Goal: Feedback & Contribution: Submit feedback/report problem

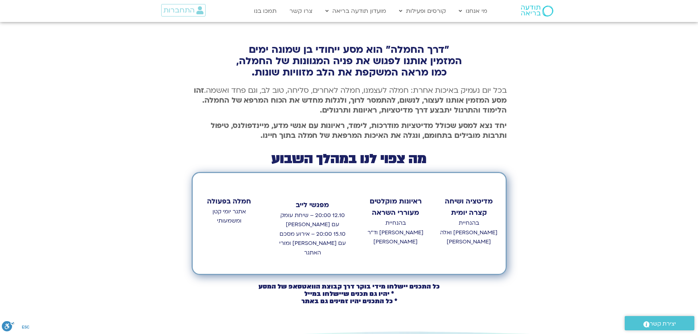
scroll to position [174, 0]
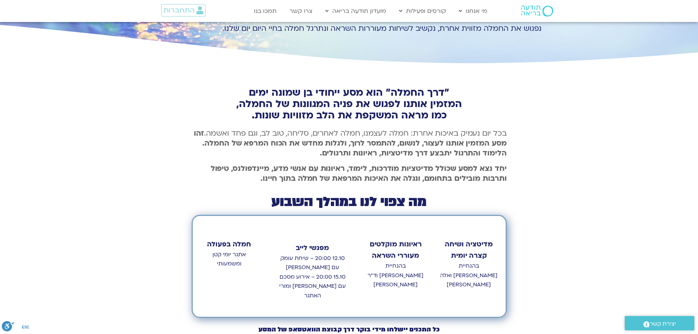
drag, startPoint x: 307, startPoint y: 257, endPoint x: 280, endPoint y: 264, distance: 27.7
click at [280, 264] on p "12.10 20:00 – שיחת עומק עם [PERSON_NAME] 15.10 20:00 – אירוע מסכם עם [PERSON_NA…" at bounding box center [311, 276] width 71 height 47
copy p "שיחת עומק עם [PERSON_NAME]"
drag, startPoint x: 308, startPoint y: 276, endPoint x: 292, endPoint y: 285, distance: 17.7
click at [292, 285] on p "12.10 20:00 – שיחת עומק עם [PERSON_NAME] 15.10 20:00 – אירוע מסכם עם [PERSON_NA…" at bounding box center [311, 276] width 71 height 47
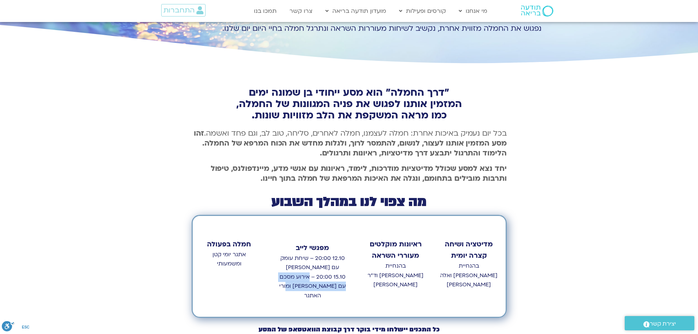
click at [295, 282] on p "12.10 20:00 – שיחת עומק עם [PERSON_NAME] 15.10 20:00 – אירוע מסכם עם [PERSON_NA…" at bounding box center [311, 276] width 71 height 47
drag, startPoint x: 307, startPoint y: 276, endPoint x: 278, endPoint y: 284, distance: 30.6
click at [278, 284] on p "12.10 20:00 – שיחת עומק עם [PERSON_NAME] 15.10 20:00 – אירוע מסכם עם [PERSON_NA…" at bounding box center [311, 276] width 71 height 47
copy p "אירוע מסכם עם [PERSON_NAME] ומורי האתגר"
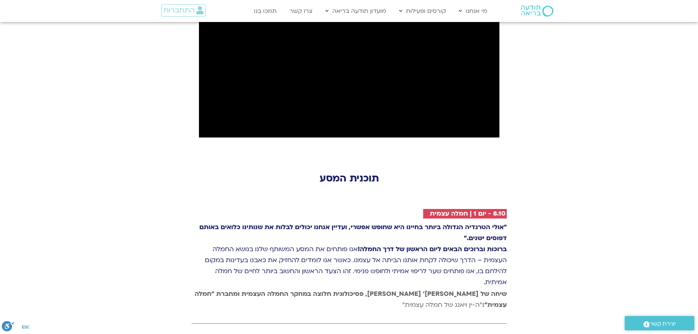
scroll to position [980, 0]
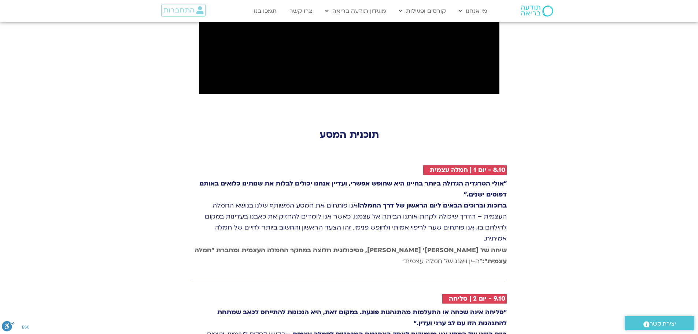
click at [452, 166] on h2 "8.10 - יום 1 | חמלה עצמית" at bounding box center [468, 169] width 76 height 7
drag, startPoint x: 486, startPoint y: 127, endPoint x: 429, endPoint y: 124, distance: 57.2
click at [430, 166] on h2 "8.10 - יום 1 | חמלה עצמית" at bounding box center [468, 169] width 76 height 7
copy h2 "יום 1 | חמלה עצמית"
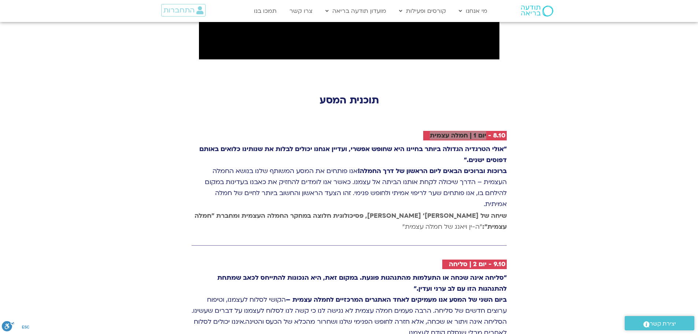
scroll to position [1053, 0]
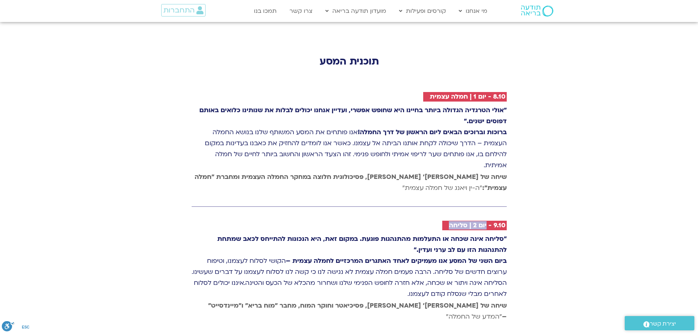
drag, startPoint x: 449, startPoint y: 181, endPoint x: 486, endPoint y: 182, distance: 37.4
click at [486, 222] on h2 "9.10 - יום 2 | סליחה" at bounding box center [477, 225] width 57 height 7
copy h2 "יום 2 | סליחה"
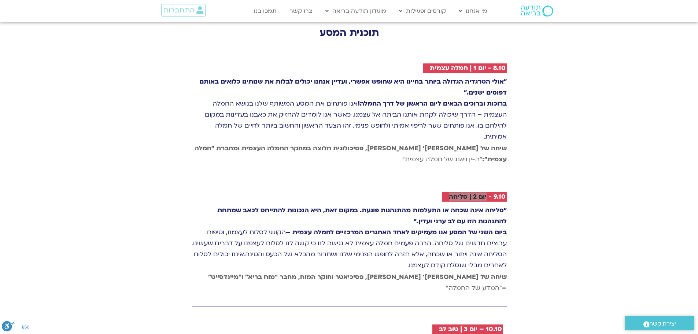
scroll to position [1200, 0]
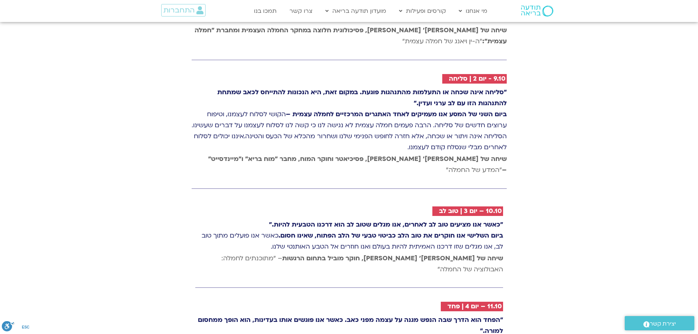
click at [464, 207] on h2 "10.10 – יום 3 | טוּב לב" at bounding box center [470, 210] width 63 height 7
drag, startPoint x: 478, startPoint y: 166, endPoint x: 438, endPoint y: 167, distance: 40.3
click at [439, 207] on h2 "10.10 – יום 3 | טוּב לב" at bounding box center [470, 210] width 63 height 7
copy h2 "יום 3 | טוּב [PERSON_NAME]"
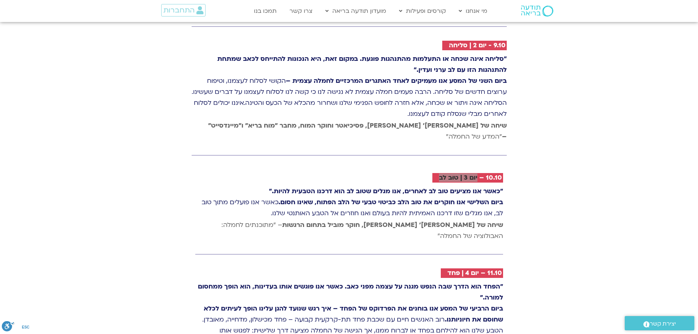
scroll to position [1273, 0]
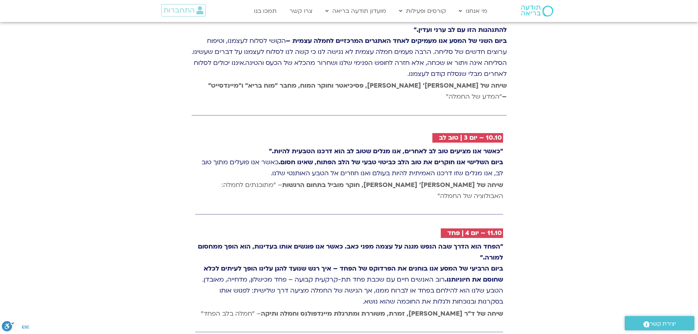
click at [463, 229] on h2 "11.10 – יום 4 | פחד" at bounding box center [474, 232] width 55 height 7
drag, startPoint x: 479, startPoint y: 188, endPoint x: 446, endPoint y: 188, distance: 33.0
click at [447, 229] on h2 "11.10 – יום 4 | פחד" at bounding box center [474, 232] width 55 height 7
copy h2 "יום 4 | פחד"
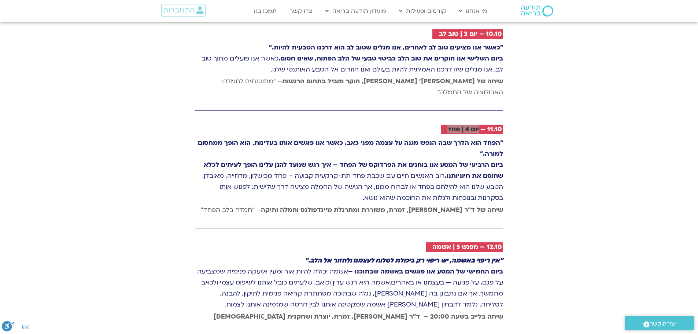
scroll to position [1419, 0]
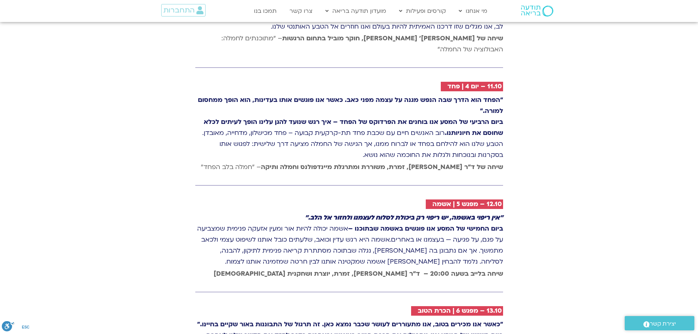
click at [465, 200] on h2 "12.10 – מפגש 5 | אשמה" at bounding box center [467, 203] width 70 height 7
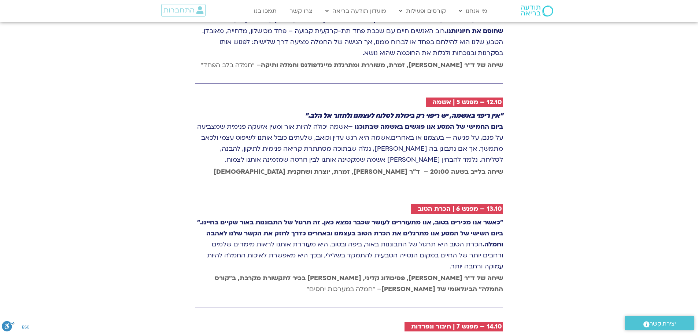
scroll to position [1566, 0]
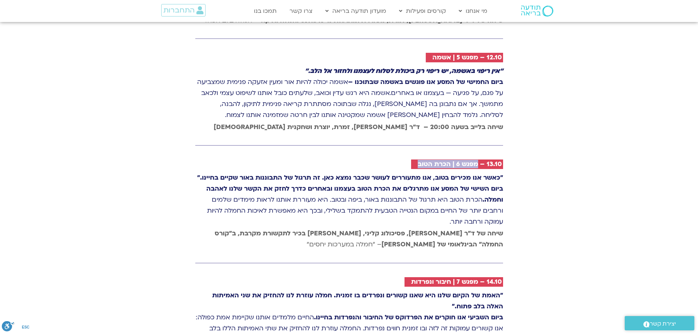
drag, startPoint x: 478, startPoint y: 131, endPoint x: 417, endPoint y: 133, distance: 60.1
click at [417, 160] on h2 "13.10 – מפגש 6 | הכרת הטוב" at bounding box center [459, 163] width 84 height 7
copy h2 "מפגש 6 | הכרת הטוב"
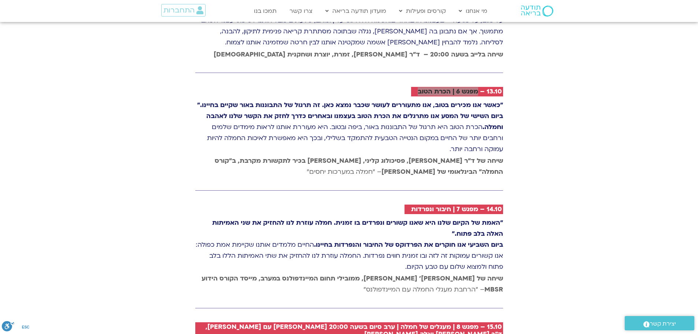
scroll to position [1639, 0]
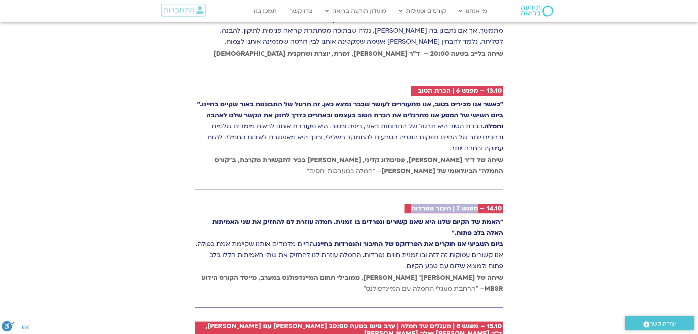
drag, startPoint x: 477, startPoint y: 186, endPoint x: 411, endPoint y: 187, distance: 65.9
click at [411, 205] on h2 "14.10 – מפגש 7 | חיבור ונפרדות" at bounding box center [456, 208] width 91 height 7
copy h2 "מפגש 7 | חיבור ונפרדות"
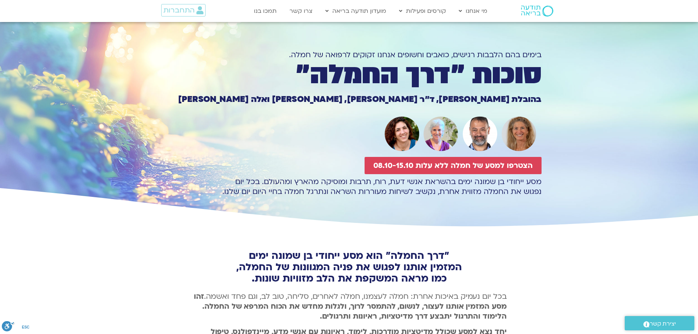
scroll to position [0, 0]
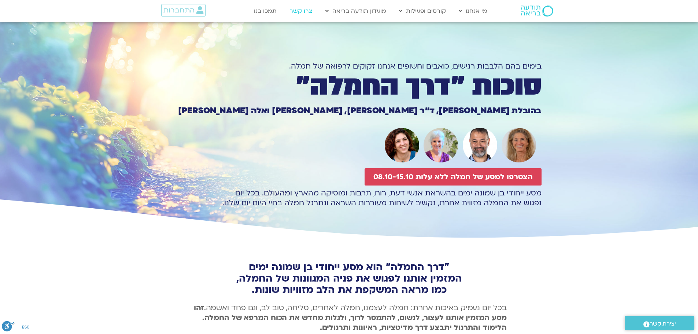
click at [301, 11] on link "צרו קשר" at bounding box center [301, 11] width 30 height 14
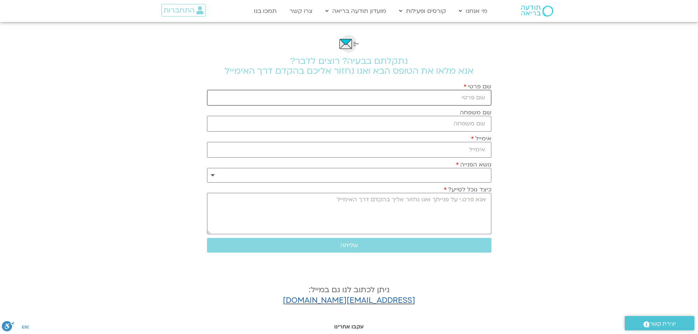
click at [428, 98] on input "שם פרטי" at bounding box center [349, 98] width 284 height 16
type input "[PERSON_NAME]"
click at [470, 124] on input "שם משפחה" at bounding box center [349, 124] width 284 height 16
type input "[PERSON_NAME]"
click at [476, 147] on input "אימייל" at bounding box center [349, 150] width 284 height 16
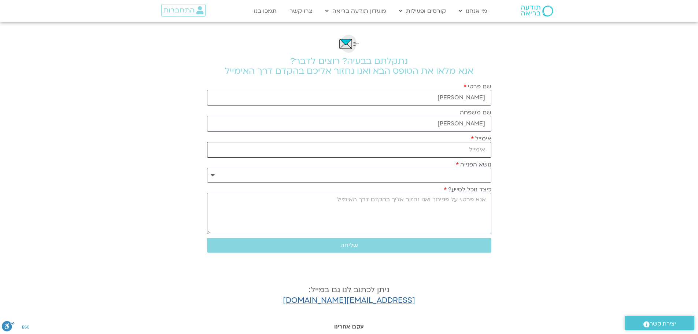
type input "[EMAIL_ADDRESS][DOMAIN_NAME]"
click at [475, 175] on select "**********" at bounding box center [349, 175] width 284 height 15
select select "**********"
click at [207, 168] on select "**********" at bounding box center [349, 175] width 284 height 15
click at [453, 205] on textarea "כיצד נוכל לסייע?" at bounding box center [349, 213] width 284 height 41
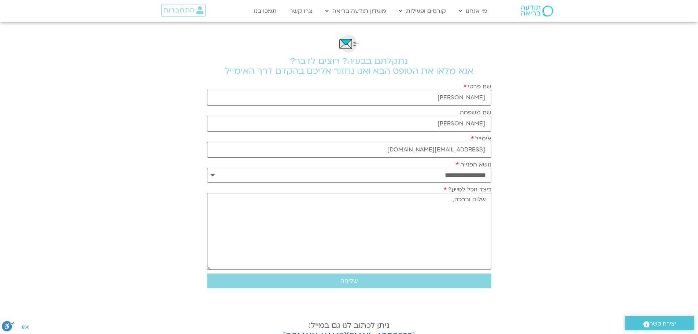
drag, startPoint x: 209, startPoint y: 233, endPoint x: 224, endPoint y: 271, distance: 41.1
click at [215, 274] on div "**********" at bounding box center [348, 205] width 291 height 366
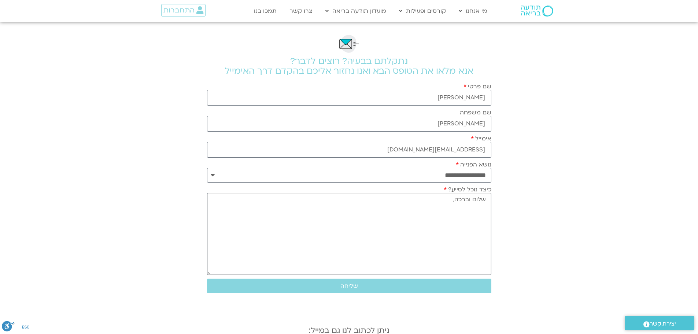
click at [464, 211] on textarea "שלום וברכה," at bounding box center [349, 234] width 284 height 82
click at [441, 226] on textarea "שלום וברכה, נרשמתי לשבוע של סוכות. למעט 2 שיחות שכתוב תאריך ושעה לשאר האירועים …" at bounding box center [349, 234] width 284 height 82
click at [398, 229] on textarea "שלום וברכה, נרשמתי לשבוע של סוכות. למעט 2 שיחות שכתוב תאריך ושעה לשאר האירועים …" at bounding box center [349, 234] width 284 height 82
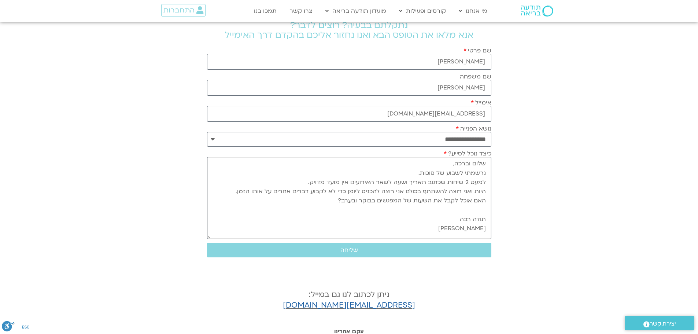
scroll to position [110, 0]
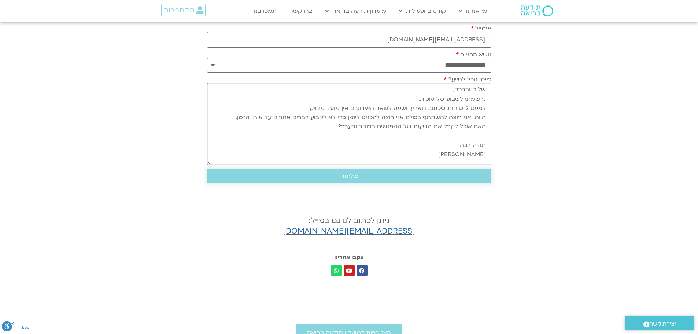
type textarea "שלום וברכה, נרשמתי לשבוע של סוכות. למעט 2 שיחות שכתוב תאריך ושעה לשאר האירועים …"
click at [363, 175] on span "שליחה" at bounding box center [349, 175] width 267 height 7
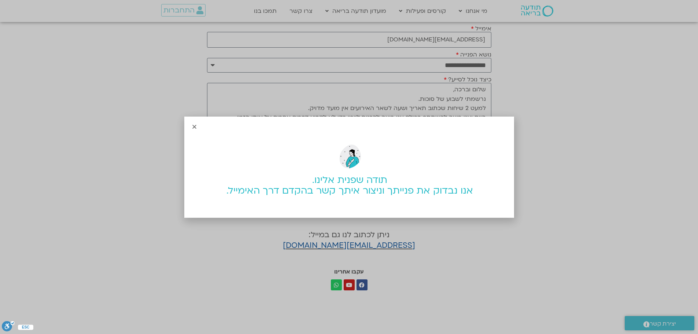
click at [193, 126] on icon "Close" at bounding box center [194, 126] width 5 height 5
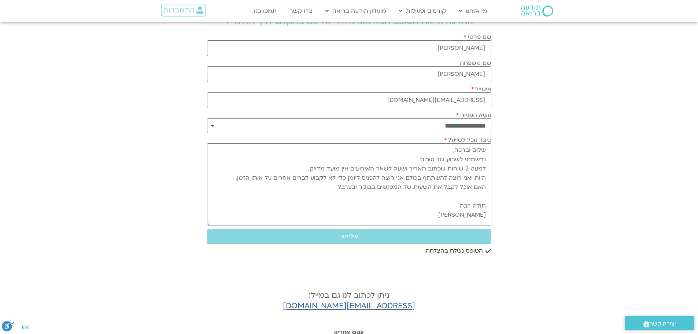
scroll to position [0, 0]
